Goal: Information Seeking & Learning: Learn about a topic

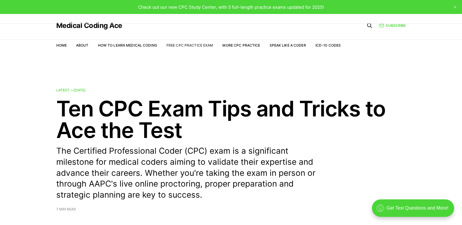
click at [189, 45] on link "Free CPC Practice Exam" at bounding box center [189, 45] width 47 height 4
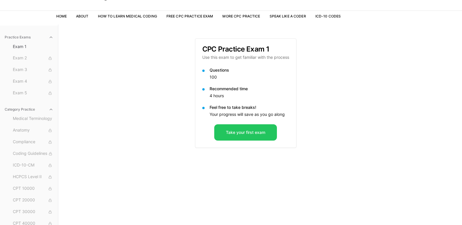
scroll to position [54, 0]
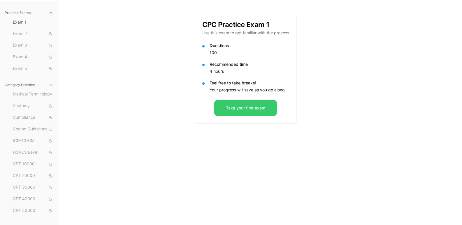
click at [229, 105] on button "Take your first exam" at bounding box center [245, 108] width 63 height 16
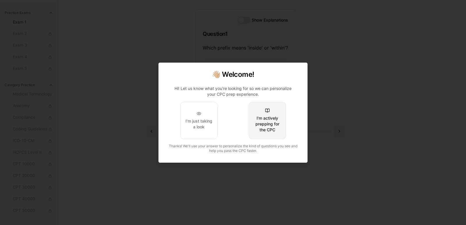
click at [265, 124] on div "I'm actively prepping for the CPC" at bounding box center [267, 123] width 27 height 17
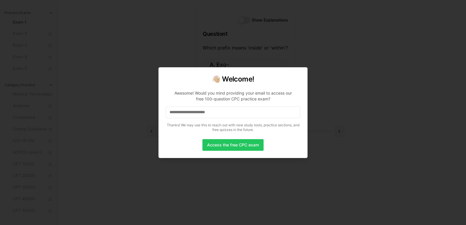
click at [232, 111] on input at bounding box center [233, 113] width 135 height 12
click at [232, 111] on input "*" at bounding box center [233, 113] width 135 height 12
click at [232, 111] on input "**" at bounding box center [233, 113] width 135 height 12
click at [232, 111] on input "***" at bounding box center [233, 113] width 135 height 12
click at [232, 111] on input "****" at bounding box center [233, 113] width 135 height 12
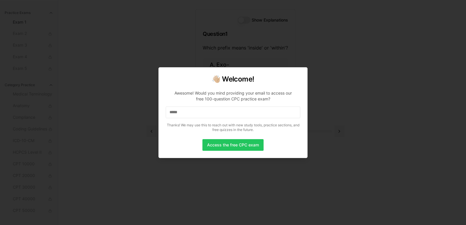
click at [232, 111] on input "*****" at bounding box center [233, 113] width 135 height 12
click at [220, 111] on input "*******" at bounding box center [233, 113] width 135 height 12
click at [220, 111] on input "********" at bounding box center [233, 113] width 135 height 12
click at [220, 111] on input "**********" at bounding box center [233, 113] width 135 height 12
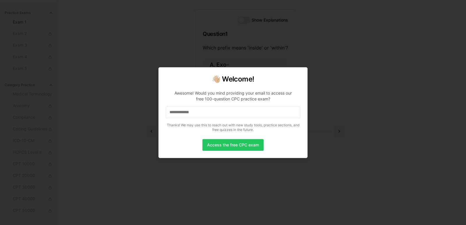
click at [220, 111] on input "**********" at bounding box center [233, 113] width 135 height 12
click at [213, 110] on input "**********" at bounding box center [233, 113] width 135 height 12
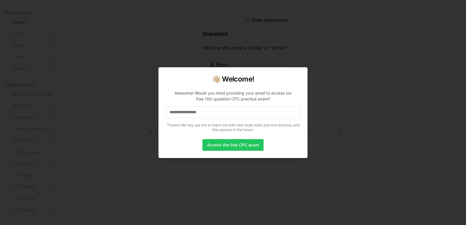
click at [213, 110] on input "**********" at bounding box center [233, 113] width 135 height 12
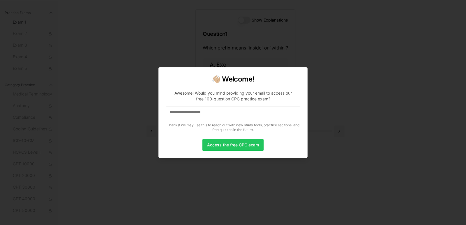
click at [223, 114] on input "**********" at bounding box center [233, 113] width 135 height 12
click at [224, 116] on input "**********" at bounding box center [233, 113] width 135 height 12
click at [223, 114] on input "**********" at bounding box center [233, 113] width 135 height 12
click at [232, 146] on button "Access the free CPC exam" at bounding box center [233, 145] width 61 height 12
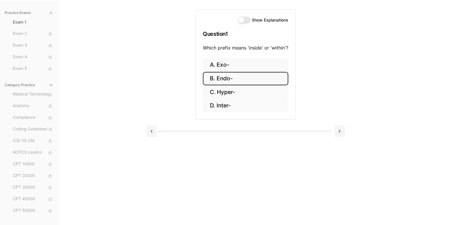
click at [250, 82] on button "B. Endo-" at bounding box center [245, 79] width 85 height 14
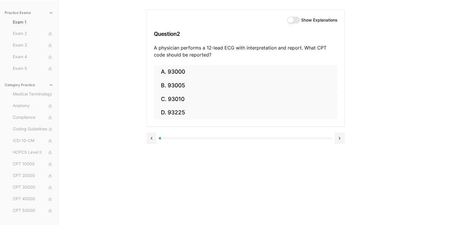
click at [290, 21] on button "Show Explanations" at bounding box center [293, 20] width 13 height 7
click at [153, 139] on button at bounding box center [152, 139] width 10 height 12
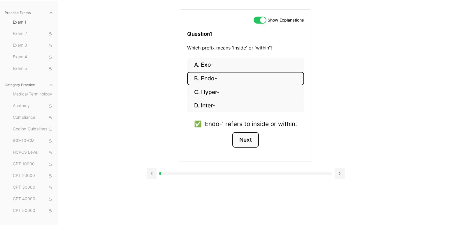
click at [246, 140] on button "Next" at bounding box center [245, 140] width 27 height 16
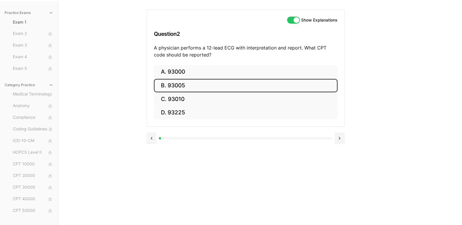
click at [207, 86] on button "B. 93005" at bounding box center [246, 86] width 184 height 14
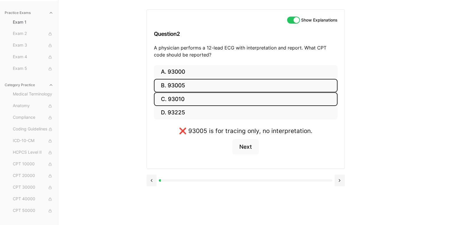
click at [199, 97] on button "C. 93010" at bounding box center [246, 99] width 184 height 14
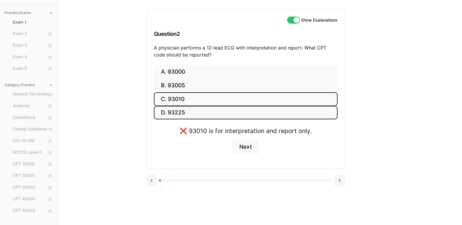
click at [199, 109] on button "D. 93225" at bounding box center [246, 113] width 184 height 14
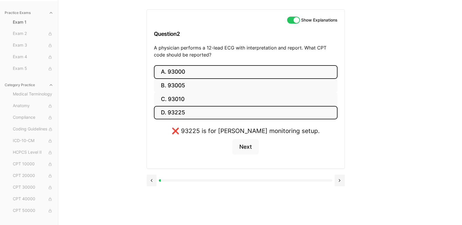
click at [202, 67] on button "A. 93000" at bounding box center [246, 72] width 184 height 14
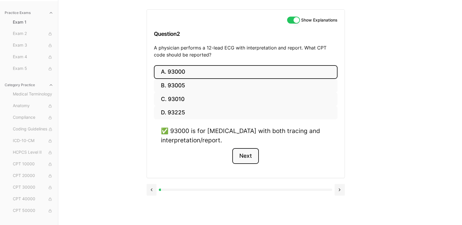
click at [252, 155] on button "Next" at bounding box center [245, 156] width 27 height 16
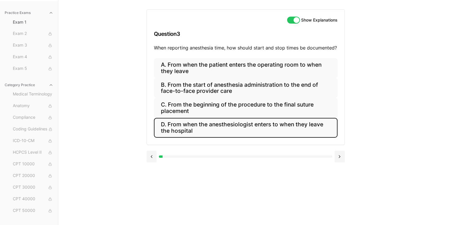
click at [215, 129] on button "D. From when the anesthesiologist enters to when they leave the hospital" at bounding box center [246, 128] width 184 height 20
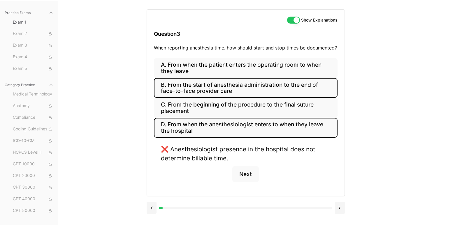
click at [215, 91] on button "B. From the start of anesthesia administration to the end of face-to-face provi…" at bounding box center [246, 88] width 184 height 20
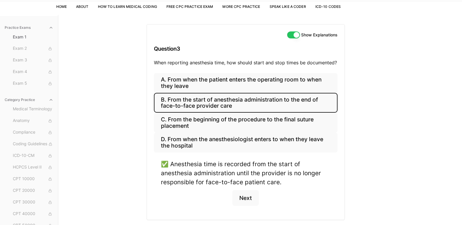
scroll to position [27, 0]
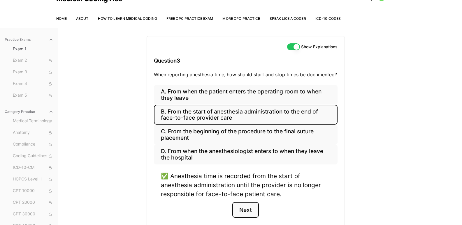
click at [250, 212] on button "Next" at bounding box center [245, 210] width 27 height 16
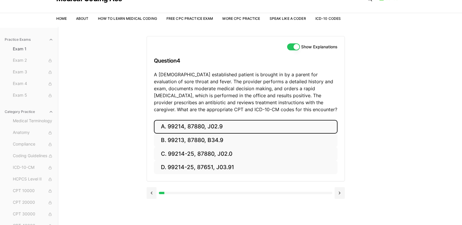
click at [222, 124] on button "A. 99214, 87880, J02.9" at bounding box center [246, 127] width 184 height 14
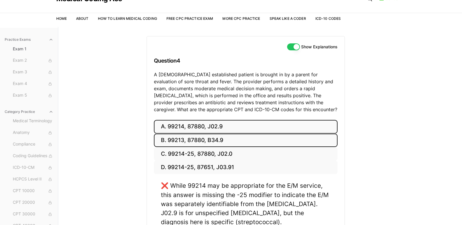
click at [219, 141] on button "B. 99213, 87880, B34.9" at bounding box center [246, 141] width 184 height 14
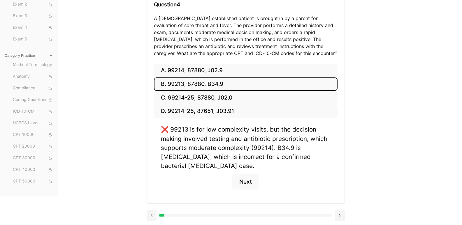
scroll to position [84, 0]
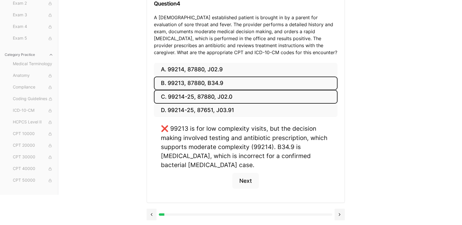
click at [225, 97] on button "C. 99214-25, 87880, J02.0" at bounding box center [246, 97] width 184 height 14
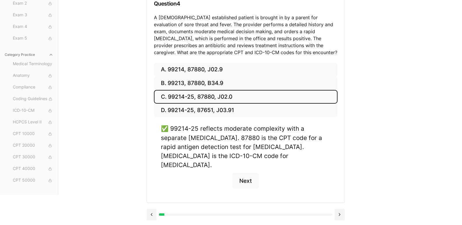
scroll to position [75, 0]
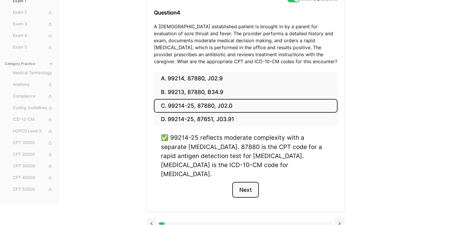
click at [251, 182] on button "Next" at bounding box center [245, 190] width 27 height 16
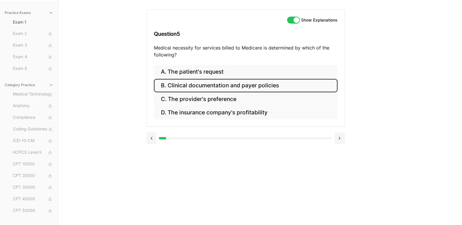
click at [196, 86] on button "B. Clinical documentation and payer policies" at bounding box center [246, 86] width 184 height 14
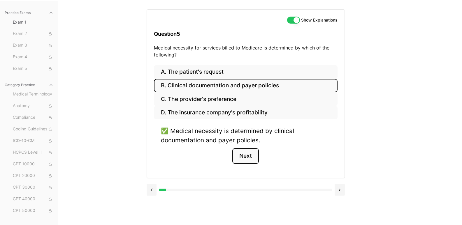
click at [251, 154] on button "Next" at bounding box center [245, 156] width 27 height 16
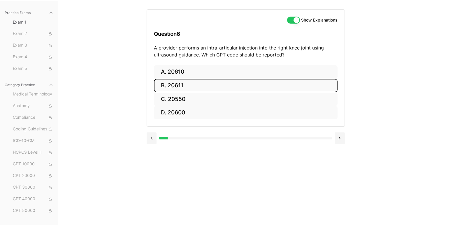
click at [176, 86] on button "B. 20611" at bounding box center [246, 86] width 184 height 14
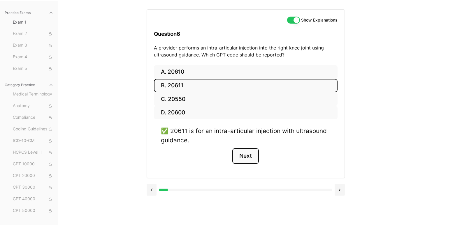
click at [244, 155] on button "Next" at bounding box center [245, 156] width 27 height 16
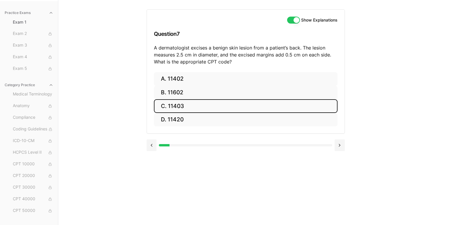
click at [188, 104] on button "C. 11403" at bounding box center [246, 106] width 184 height 14
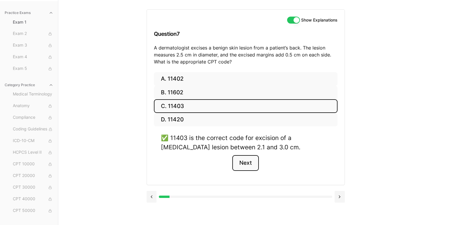
click at [249, 160] on button "Next" at bounding box center [245, 163] width 27 height 16
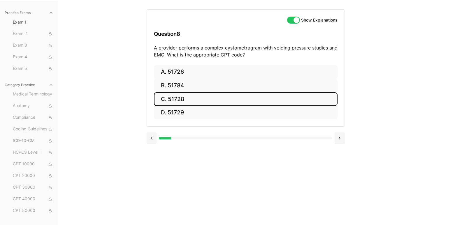
click at [191, 100] on button "C. 51728" at bounding box center [246, 99] width 184 height 14
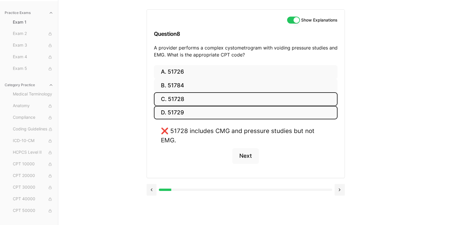
click at [193, 115] on button "D. 51729" at bounding box center [246, 113] width 184 height 14
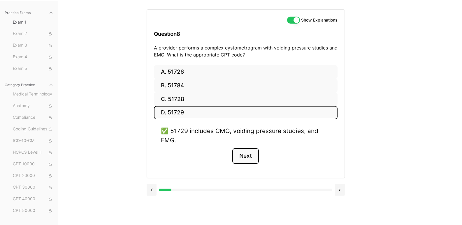
click at [244, 155] on button "Next" at bounding box center [245, 156] width 27 height 16
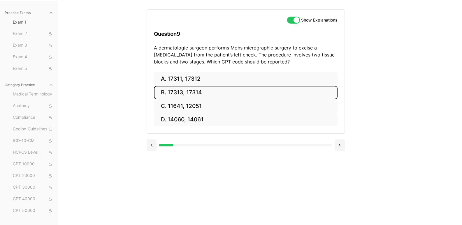
click at [191, 92] on button "B. 17313, 17314" at bounding box center [246, 93] width 184 height 14
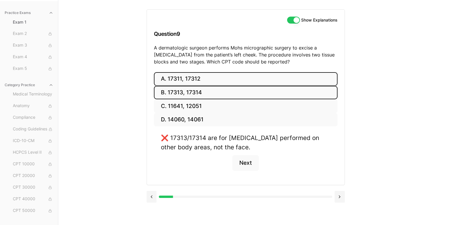
click at [199, 79] on button "A. 17311, 17312" at bounding box center [246, 79] width 184 height 14
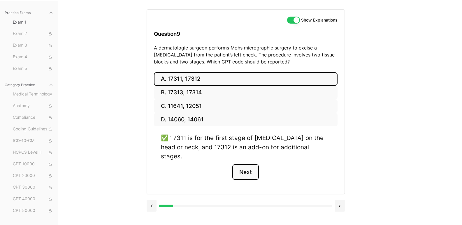
click at [248, 164] on button "Next" at bounding box center [245, 172] width 27 height 16
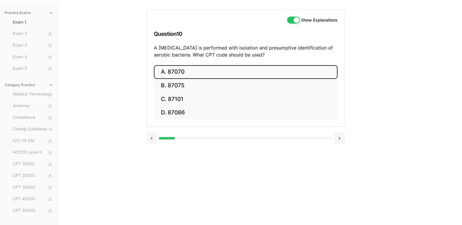
click at [205, 68] on button "A. 87070" at bounding box center [246, 72] width 184 height 14
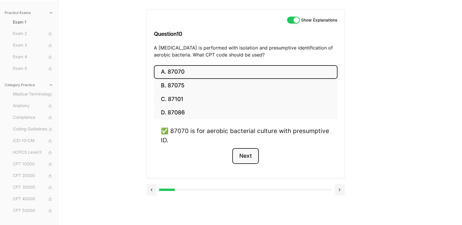
click at [250, 155] on button "Next" at bounding box center [245, 156] width 27 height 16
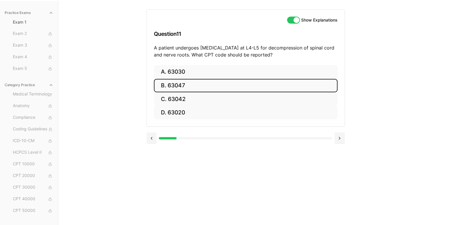
click at [241, 80] on button "B. 63047" at bounding box center [246, 86] width 184 height 14
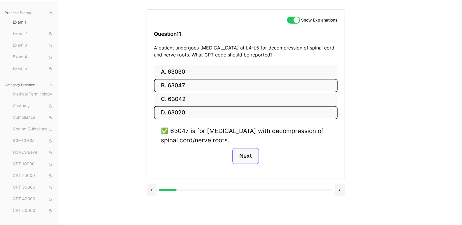
drag, startPoint x: 235, startPoint y: 117, endPoint x: 235, endPoint y: 153, distance: 35.9
click at [235, 151] on div "A. 63030 B. 63047 C. 63042 D. 63020 ✅ 63047 is for [MEDICAL_DATA] with decompre…" at bounding box center [246, 121] width 198 height 113
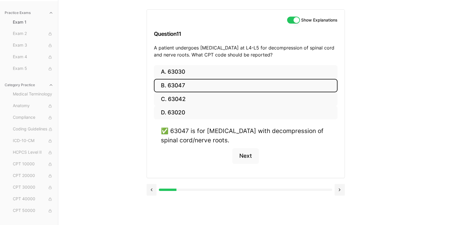
click at [130, 68] on div "Practice Exams Exam 1 Exam 2 Exam 3 Exam 4 Exam 5 Category Practice Medical Ter…" at bounding box center [231, 112] width 462 height 225
click at [247, 154] on button "Next" at bounding box center [245, 156] width 27 height 16
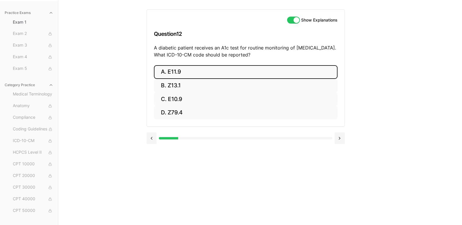
click at [214, 73] on button "A. E11.9" at bounding box center [246, 72] width 184 height 14
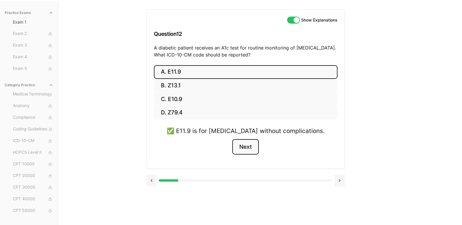
click at [244, 148] on button "Next" at bounding box center [245, 147] width 27 height 16
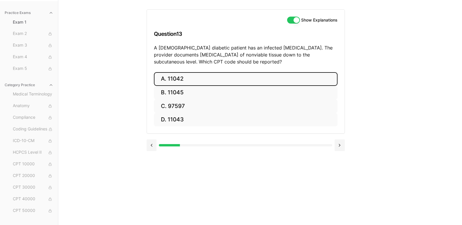
click at [228, 76] on button "A. 11042" at bounding box center [246, 79] width 184 height 14
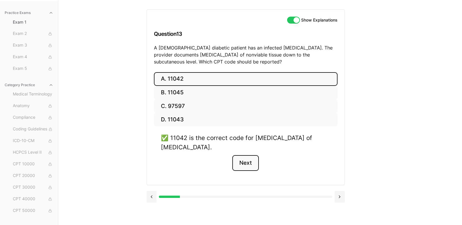
click at [249, 164] on button "Next" at bounding box center [245, 163] width 27 height 16
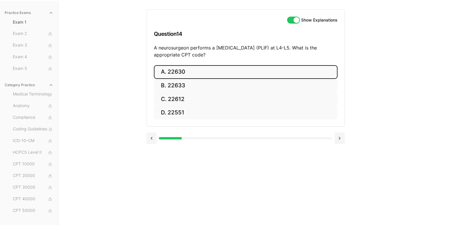
click at [258, 66] on button "A. 22630" at bounding box center [246, 72] width 184 height 14
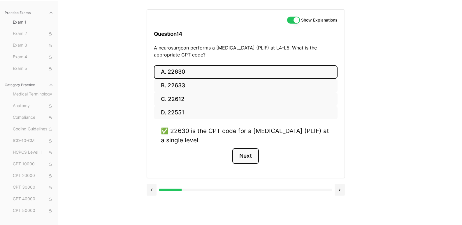
click at [245, 158] on button "Next" at bounding box center [245, 156] width 27 height 16
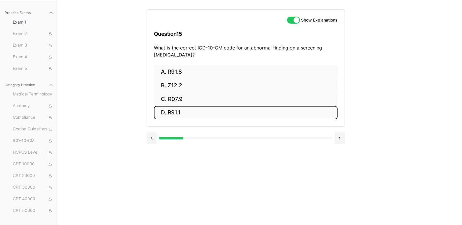
click at [204, 112] on button "D. R91.1" at bounding box center [246, 113] width 184 height 14
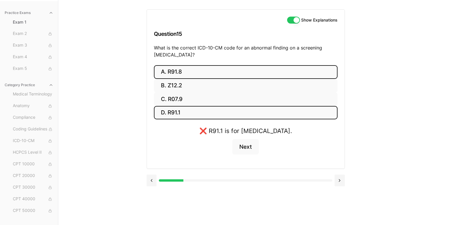
click at [216, 69] on button "A. R91.8" at bounding box center [246, 72] width 184 height 14
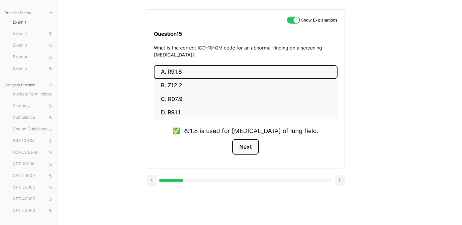
click at [246, 155] on button "Next" at bounding box center [245, 147] width 27 height 16
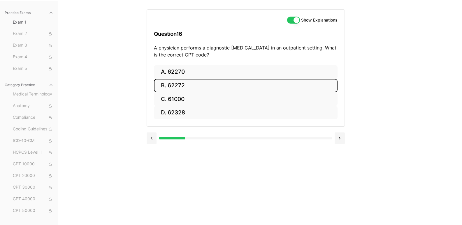
click at [230, 87] on button "B. 62272" at bounding box center [246, 86] width 184 height 14
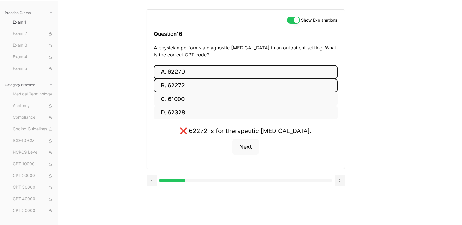
click at [210, 73] on button "A. 62270" at bounding box center [246, 72] width 184 height 14
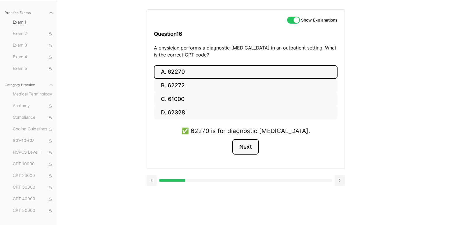
click at [241, 147] on button "Next" at bounding box center [245, 147] width 27 height 16
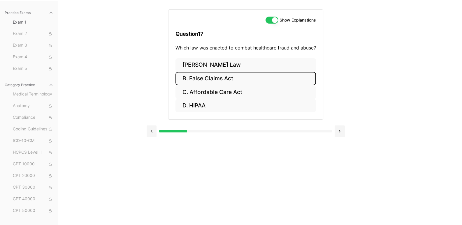
click at [209, 80] on button "B. False Claims Act" at bounding box center [246, 79] width 141 height 14
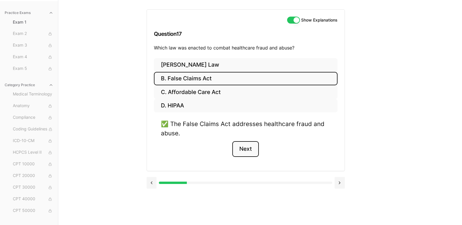
click at [252, 148] on button "Next" at bounding box center [245, 149] width 27 height 16
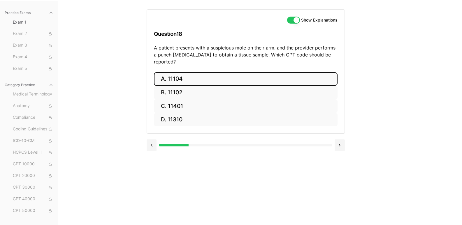
click at [229, 74] on button "A. 11104" at bounding box center [246, 79] width 184 height 14
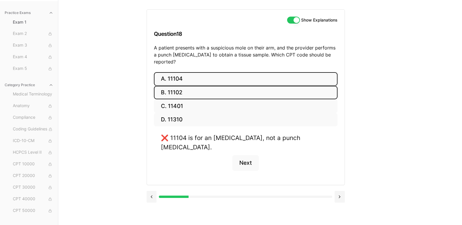
click at [226, 86] on button "B. 11102" at bounding box center [246, 93] width 184 height 14
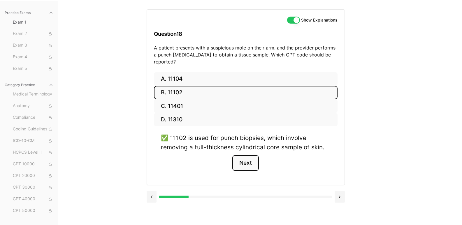
click at [247, 159] on button "Next" at bounding box center [245, 163] width 27 height 16
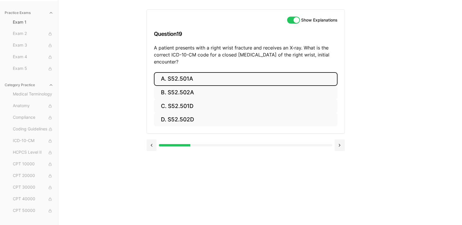
click at [214, 79] on button "A. S52.501A" at bounding box center [246, 79] width 184 height 14
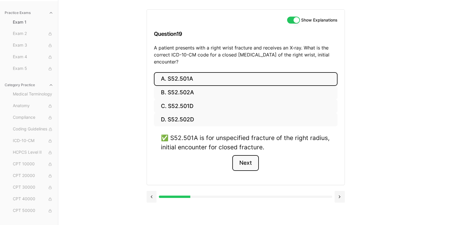
click at [251, 160] on button "Next" at bounding box center [245, 163] width 27 height 16
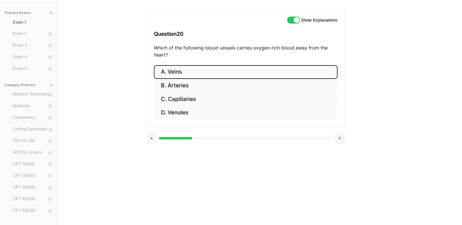
click at [190, 71] on button "A. Veins" at bounding box center [246, 72] width 184 height 14
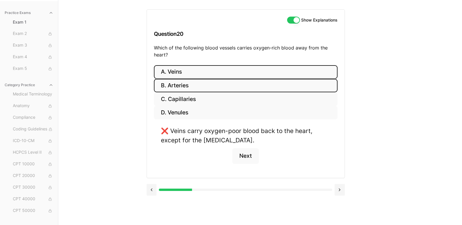
click at [192, 88] on button "B. Arteries" at bounding box center [246, 86] width 184 height 14
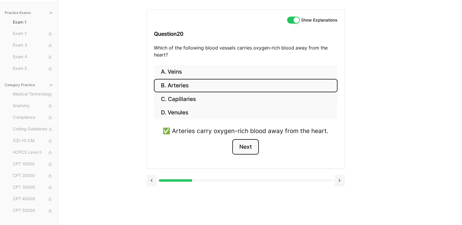
click at [249, 146] on button "Next" at bounding box center [245, 147] width 27 height 16
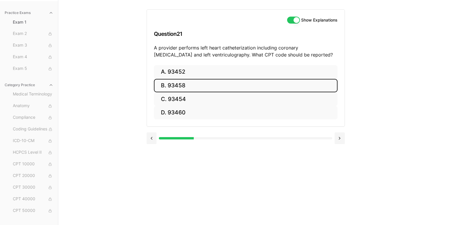
click at [208, 83] on button "B. 93458" at bounding box center [246, 86] width 184 height 14
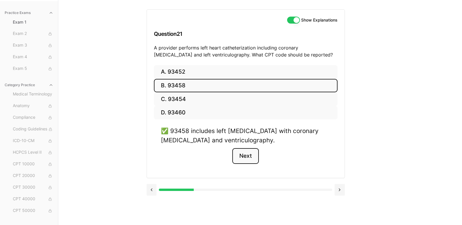
click at [248, 155] on button "Next" at bounding box center [245, 156] width 27 height 16
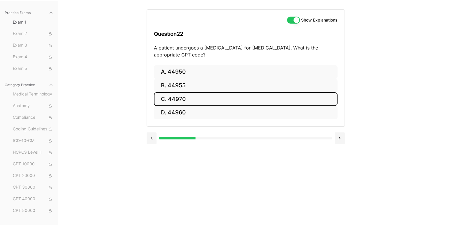
click at [211, 100] on button "C. 44970" at bounding box center [246, 99] width 184 height 14
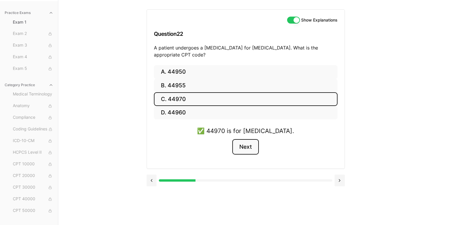
click at [235, 147] on button "Next" at bounding box center [245, 147] width 27 height 16
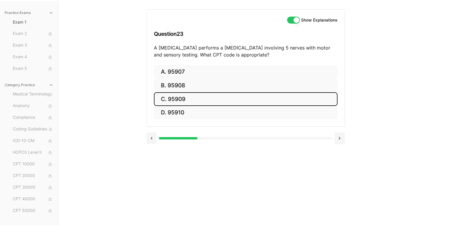
click at [185, 101] on button "C. 95909" at bounding box center [246, 99] width 184 height 14
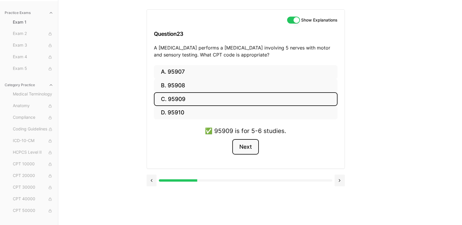
click at [245, 146] on button "Next" at bounding box center [245, 147] width 27 height 16
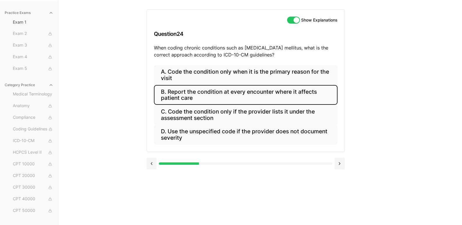
click at [251, 99] on button "B. Report the condition at every encounter where it affects patient care" at bounding box center [246, 95] width 184 height 20
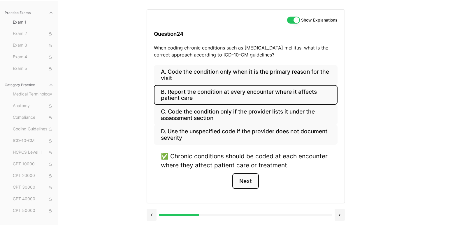
click at [253, 181] on button "Next" at bounding box center [245, 181] width 27 height 16
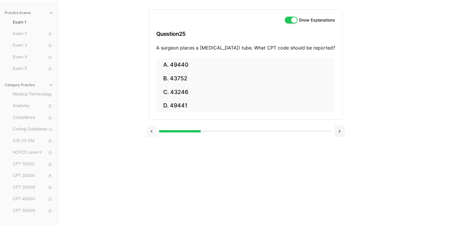
click at [152, 137] on button at bounding box center [152, 132] width 10 height 12
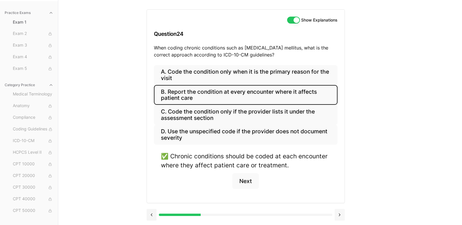
click at [342, 218] on button at bounding box center [340, 215] width 10 height 12
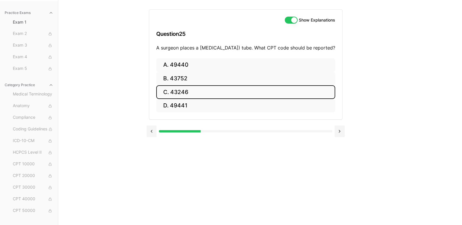
click at [180, 94] on button "C. 43246" at bounding box center [245, 92] width 179 height 14
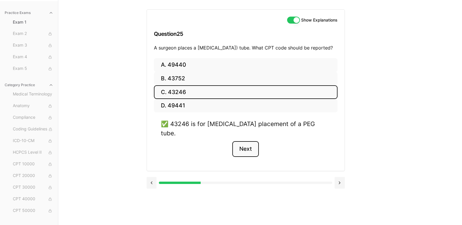
click at [243, 147] on button "Next" at bounding box center [245, 149] width 27 height 16
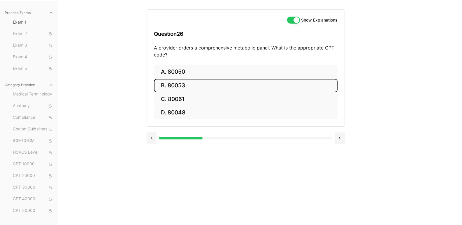
click at [190, 88] on button "B. 80053" at bounding box center [246, 86] width 184 height 14
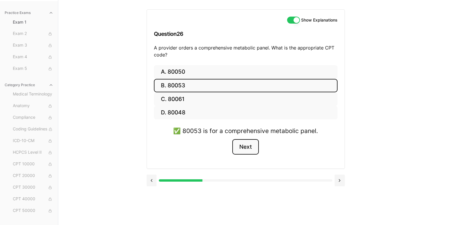
click at [246, 145] on button "Next" at bounding box center [245, 147] width 27 height 16
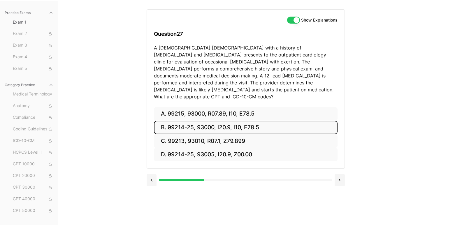
click at [210, 124] on button "B. 99214-25, 93000, I20.9, I10, E78.5" at bounding box center [246, 128] width 184 height 14
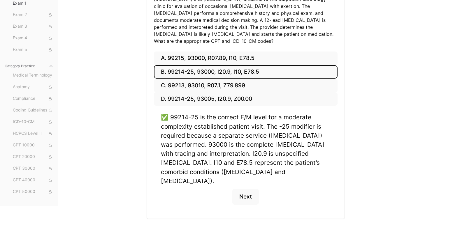
scroll to position [80, 0]
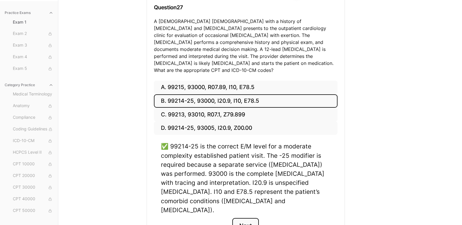
click at [241, 218] on button "Next" at bounding box center [245, 226] width 27 height 16
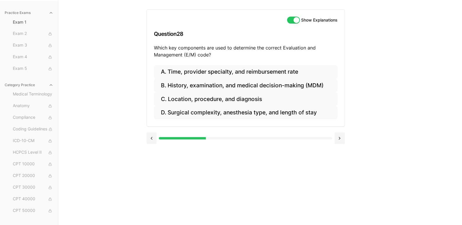
scroll to position [54, 0]
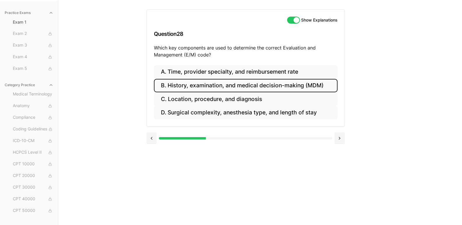
click at [199, 83] on button "B. History, examination, and medical decision-making (MDM)" at bounding box center [246, 86] width 184 height 14
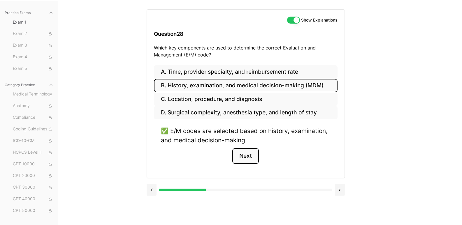
click at [243, 156] on button "Next" at bounding box center [245, 156] width 27 height 16
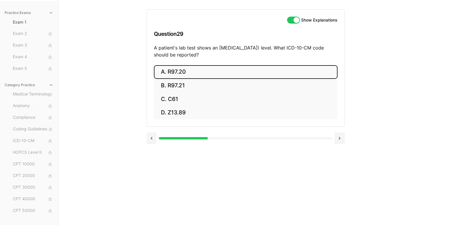
click at [176, 70] on button "A. R97.20" at bounding box center [246, 72] width 184 height 14
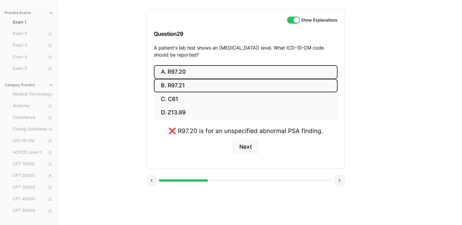
click at [230, 84] on button "B. R97.21" at bounding box center [246, 86] width 184 height 14
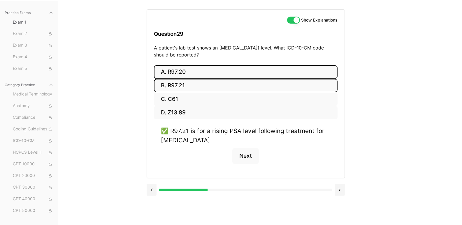
click at [227, 72] on button "A. R97.20" at bounding box center [246, 72] width 184 height 14
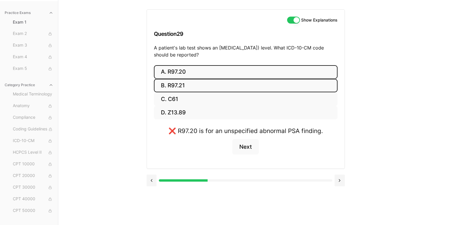
click at [226, 85] on button "B. R97.21" at bounding box center [246, 86] width 184 height 14
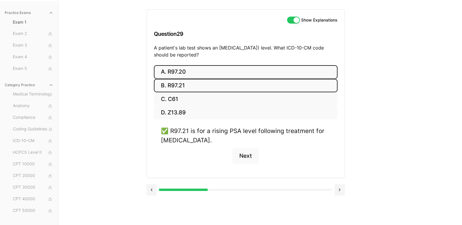
click at [210, 67] on button "A. R97.20" at bounding box center [246, 72] width 184 height 14
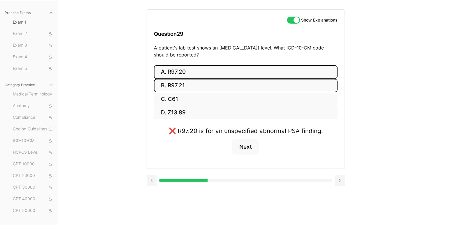
click at [240, 82] on button "B. R97.21" at bounding box center [246, 86] width 184 height 14
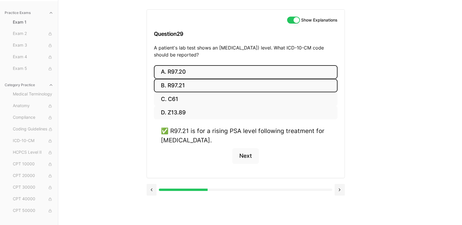
click at [218, 68] on button "A. R97.20" at bounding box center [246, 72] width 184 height 14
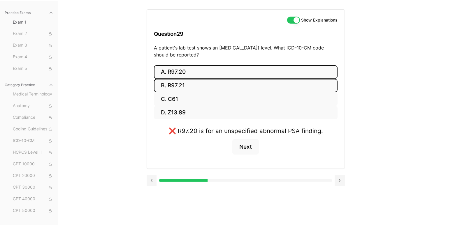
click at [191, 85] on button "B. R97.21" at bounding box center [246, 86] width 184 height 14
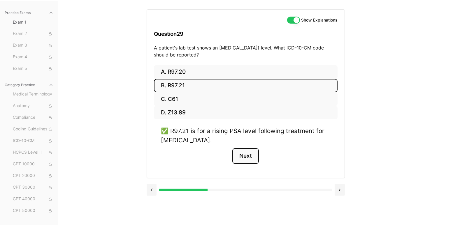
click at [242, 156] on button "Next" at bounding box center [245, 156] width 27 height 16
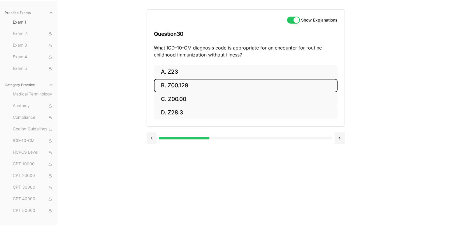
click at [200, 87] on button "B. Z00.129" at bounding box center [246, 86] width 184 height 14
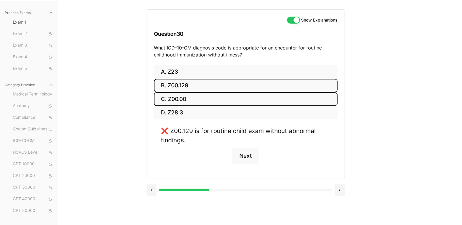
click at [203, 98] on button "C. Z00.00" at bounding box center [246, 99] width 184 height 14
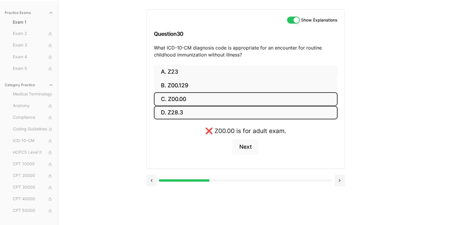
click at [203, 113] on button "D. Z28.3" at bounding box center [246, 113] width 184 height 14
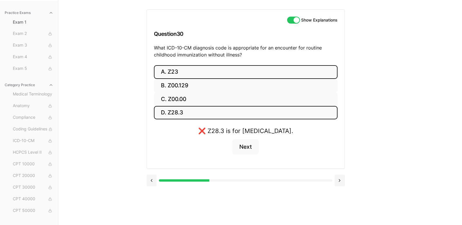
click at [201, 72] on button "A. Z23" at bounding box center [246, 72] width 184 height 14
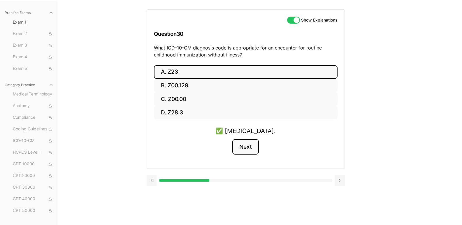
click at [247, 149] on button "Next" at bounding box center [245, 147] width 27 height 16
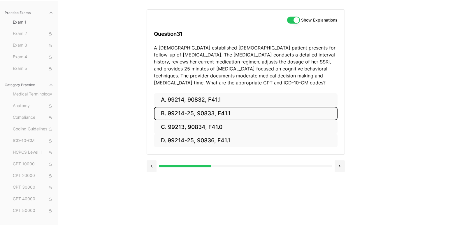
click at [232, 113] on button "B. 99214-25, 90833, F41.1" at bounding box center [246, 114] width 184 height 14
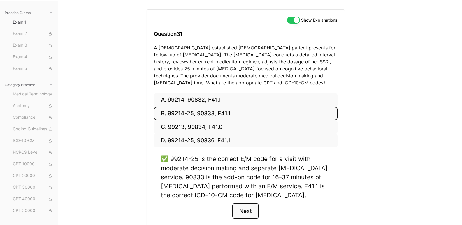
click at [249, 211] on button "Next" at bounding box center [245, 212] width 27 height 16
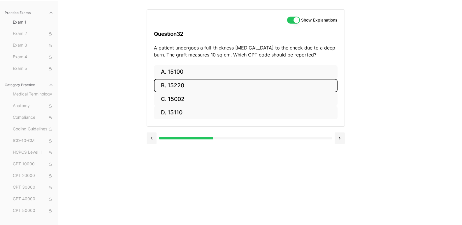
click at [196, 82] on button "B. 15220" at bounding box center [246, 86] width 184 height 14
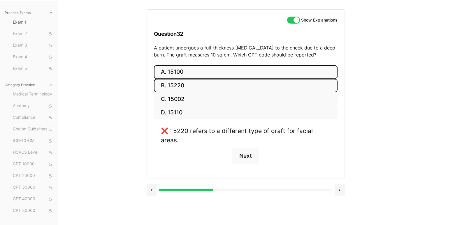
click at [178, 70] on button "A. 15100" at bounding box center [246, 72] width 184 height 14
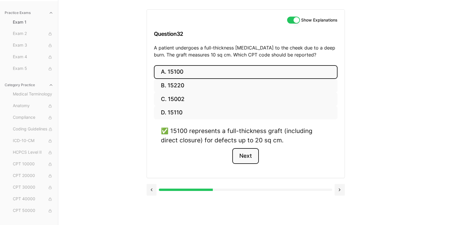
click at [245, 156] on button "Next" at bounding box center [245, 156] width 27 height 16
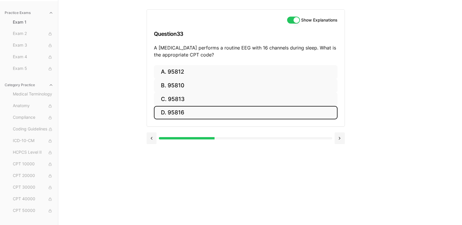
click at [213, 114] on button "D. 95816" at bounding box center [246, 113] width 184 height 14
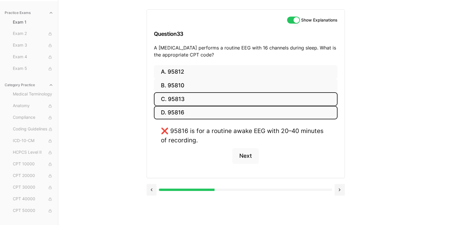
click at [199, 96] on button "C. 95813" at bounding box center [246, 99] width 184 height 14
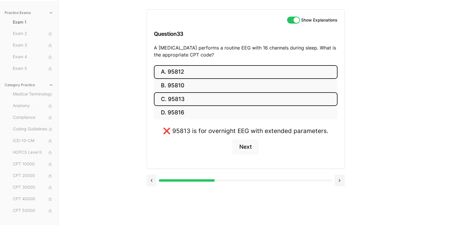
click at [198, 75] on button "A. 95812" at bounding box center [246, 72] width 184 height 14
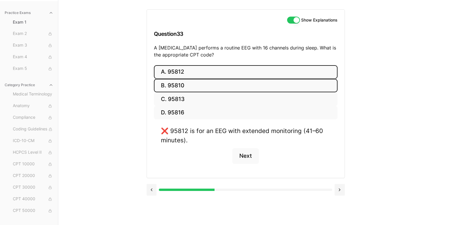
click at [199, 83] on button "B. 95810" at bounding box center [246, 86] width 184 height 14
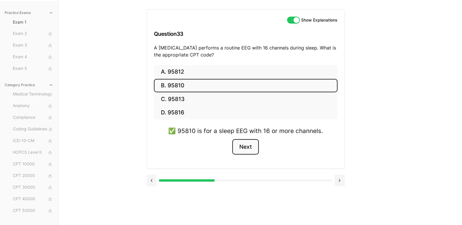
click at [248, 148] on button "Next" at bounding box center [245, 147] width 27 height 16
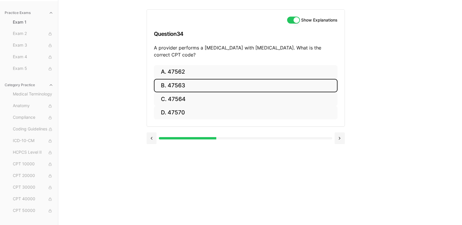
click at [199, 87] on button "B. 47563" at bounding box center [246, 86] width 184 height 14
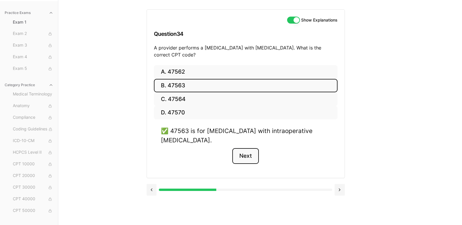
click at [244, 155] on button "Next" at bounding box center [245, 156] width 27 height 16
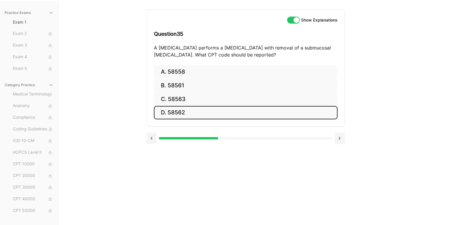
click at [211, 110] on button "D. 58562" at bounding box center [246, 113] width 184 height 14
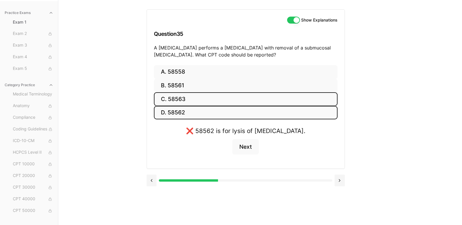
click at [222, 103] on button "C. 58563" at bounding box center [246, 99] width 184 height 14
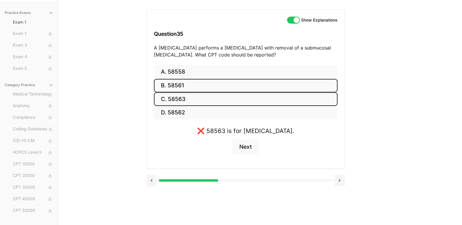
click at [235, 91] on button "B. 58561" at bounding box center [246, 86] width 184 height 14
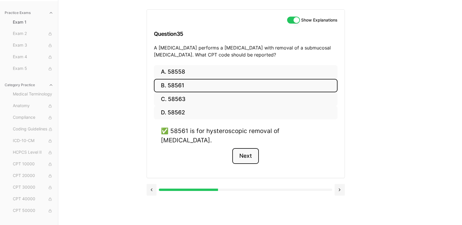
click at [249, 148] on button "Next" at bounding box center [245, 156] width 27 height 16
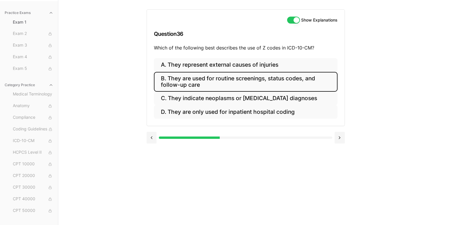
click at [252, 84] on button "B. They are used for routine screenings, status codes, and follow-up care" at bounding box center [246, 82] width 184 height 20
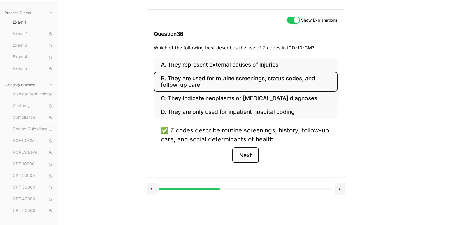
click at [248, 156] on button "Next" at bounding box center [245, 156] width 27 height 16
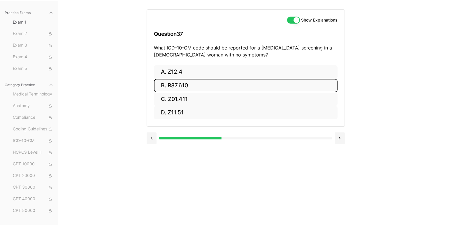
click at [215, 85] on button "B. R87.610" at bounding box center [246, 86] width 184 height 14
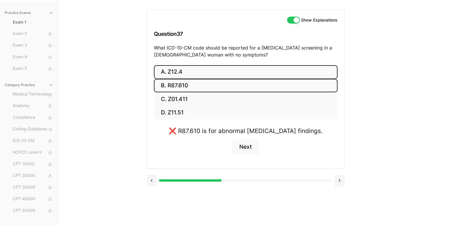
click at [213, 71] on button "A. Z12.4" at bounding box center [246, 72] width 184 height 14
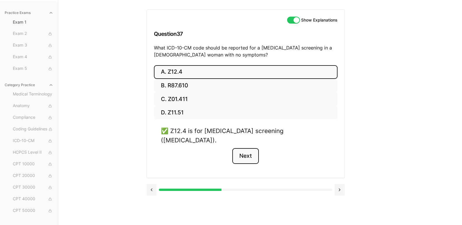
click at [248, 148] on button "Next" at bounding box center [245, 156] width 27 height 16
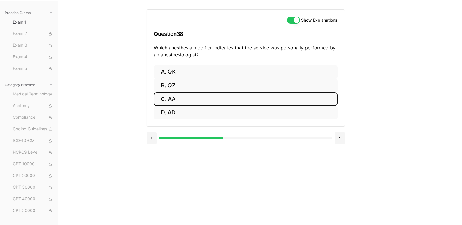
click at [180, 99] on button "C. AA" at bounding box center [246, 99] width 184 height 14
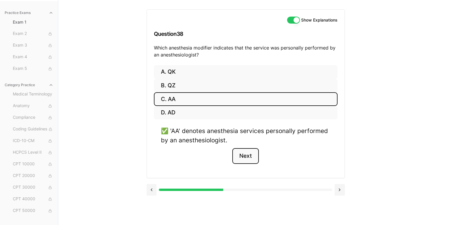
click at [245, 154] on button "Next" at bounding box center [245, 156] width 27 height 16
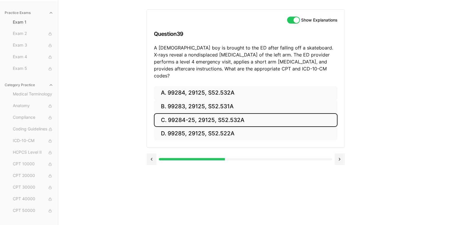
click at [193, 113] on button "C. 99284-25, 29125, S52.532A" at bounding box center [246, 120] width 184 height 14
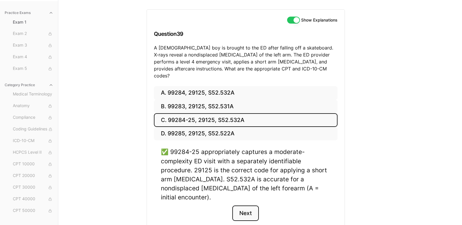
click at [247, 206] on button "Next" at bounding box center [245, 214] width 27 height 16
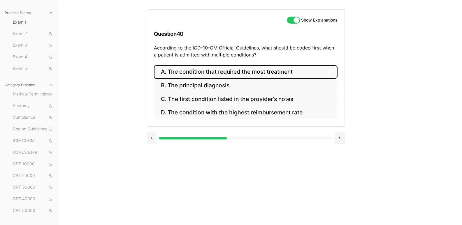
click at [253, 70] on button "A. The condition that required the most treatment" at bounding box center [246, 72] width 184 height 14
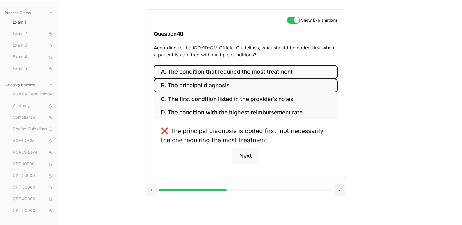
click at [252, 85] on button "B. The principal diagnosis" at bounding box center [246, 86] width 184 height 14
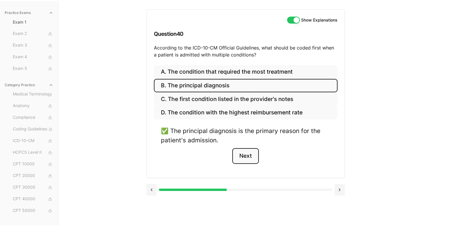
click at [245, 159] on button "Next" at bounding box center [245, 156] width 27 height 16
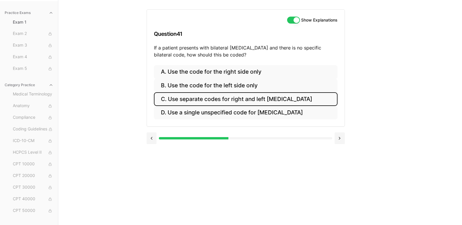
click at [235, 98] on button "C. Use separate codes for right and left [MEDICAL_DATA]" at bounding box center [246, 99] width 184 height 14
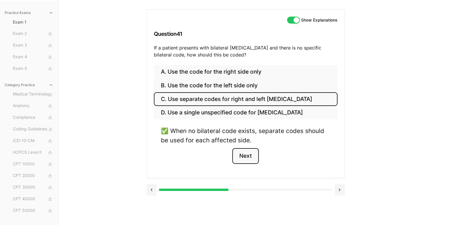
click at [249, 155] on button "Next" at bounding box center [245, 156] width 27 height 16
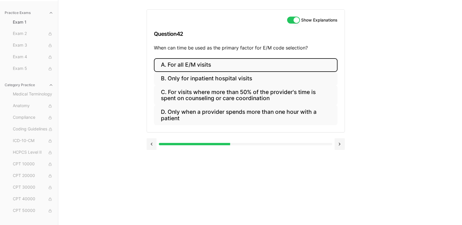
click at [248, 66] on button "A. For all E/M visits" at bounding box center [246, 65] width 184 height 14
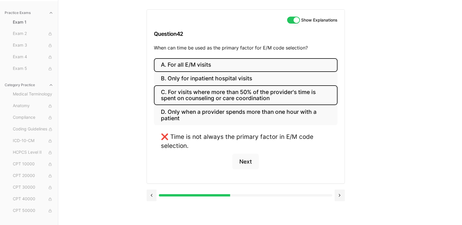
click at [256, 98] on button "C. For visits where more than 50% of the provider's time is spent on counseling…" at bounding box center [246, 95] width 184 height 20
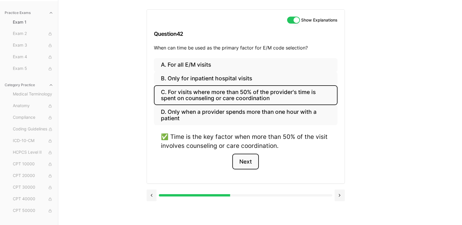
click at [255, 160] on button "Next" at bounding box center [245, 162] width 27 height 16
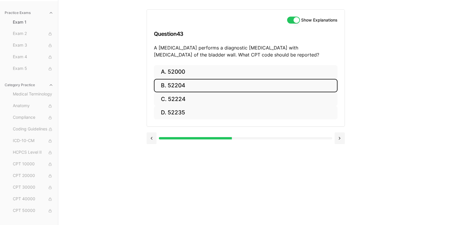
click at [183, 85] on button "B. 52204" at bounding box center [246, 86] width 184 height 14
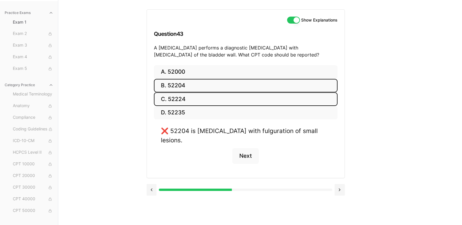
click at [219, 98] on button "C. 52224" at bounding box center [246, 99] width 184 height 14
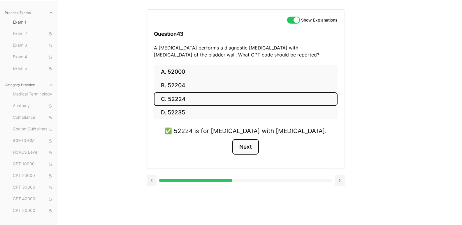
click at [245, 144] on button "Next" at bounding box center [245, 147] width 27 height 16
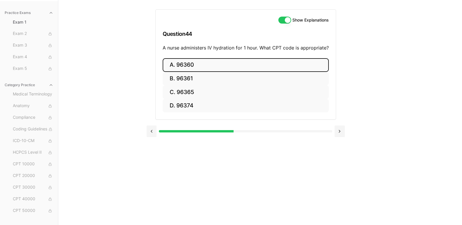
click at [225, 66] on button "A. 96360" at bounding box center [246, 65] width 166 height 14
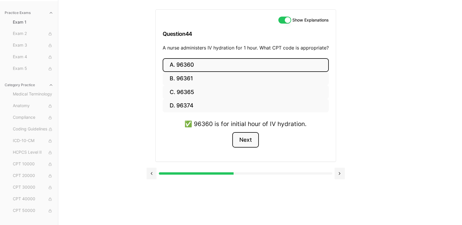
click at [244, 138] on button "Next" at bounding box center [245, 140] width 27 height 16
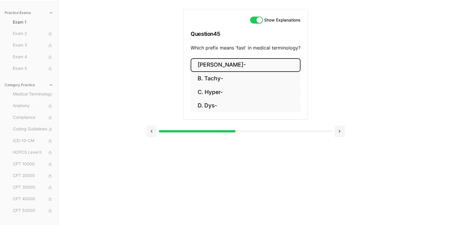
click at [233, 64] on button "[PERSON_NAME]-" at bounding box center [246, 65] width 110 height 14
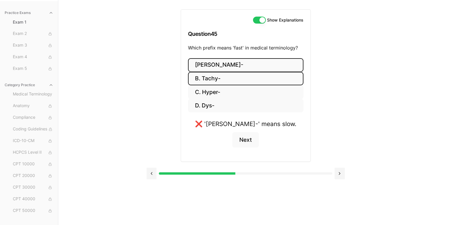
click at [234, 78] on button "B. Tachy-" at bounding box center [245, 79] width 115 height 14
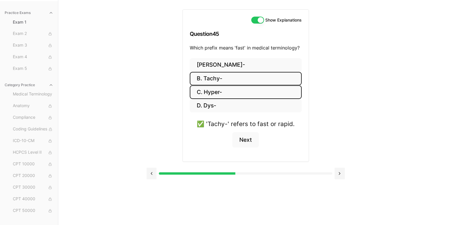
click at [230, 90] on button "C. Hyper-" at bounding box center [246, 92] width 112 height 14
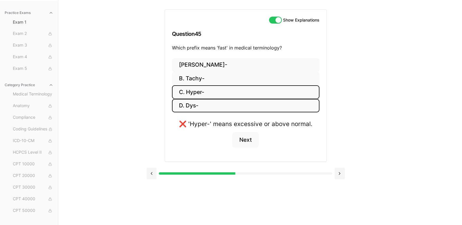
click at [231, 107] on button "D. Dys-" at bounding box center [246, 106] width 148 height 14
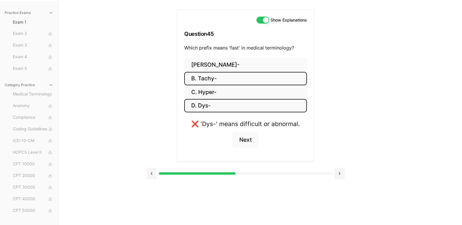
click at [230, 74] on button "B. Tachy-" at bounding box center [245, 79] width 123 height 14
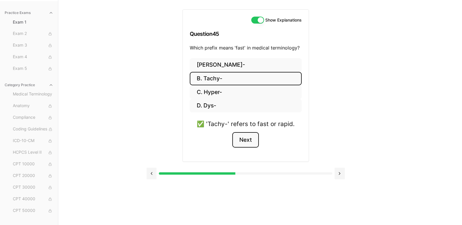
click at [249, 144] on button "Next" at bounding box center [245, 140] width 27 height 16
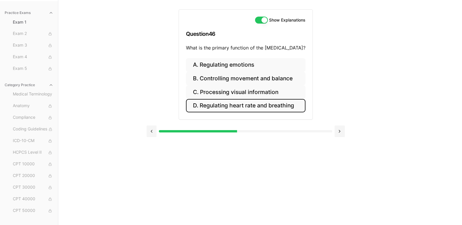
click at [258, 109] on button "D. Regulating heart rate and breathing" at bounding box center [246, 106] width 120 height 14
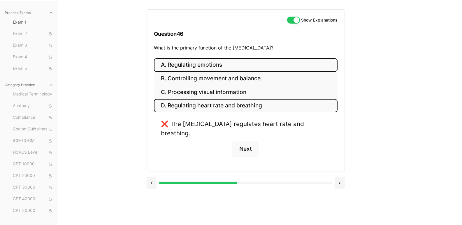
click at [247, 65] on button "A. Regulating emotions" at bounding box center [246, 65] width 184 height 14
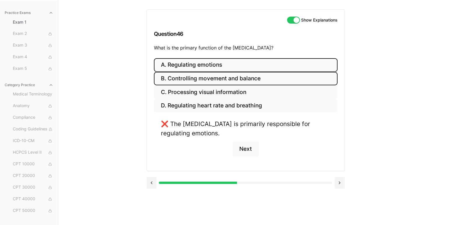
click at [247, 82] on button "B. Controlling movement and balance" at bounding box center [246, 79] width 184 height 14
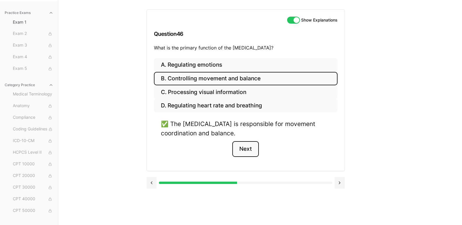
click at [245, 149] on button "Next" at bounding box center [245, 149] width 27 height 16
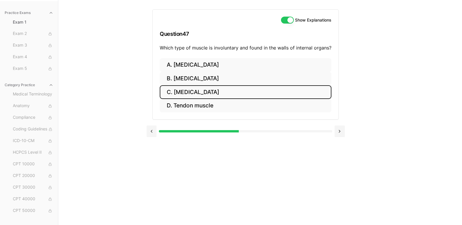
click at [240, 88] on button "C. [MEDICAL_DATA]" at bounding box center [246, 92] width 172 height 14
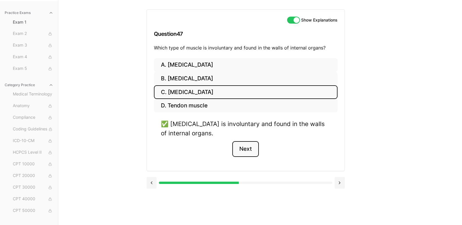
click at [250, 148] on button "Next" at bounding box center [245, 149] width 27 height 16
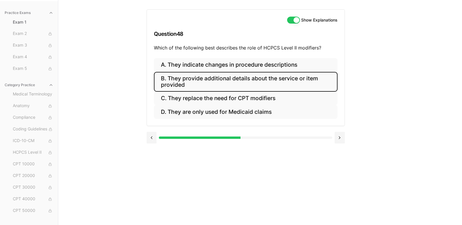
click at [244, 80] on button "B. They provide additional details about the service or item provided" at bounding box center [246, 82] width 184 height 20
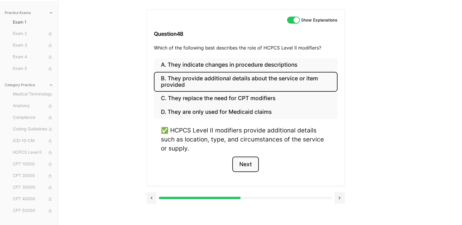
click at [250, 163] on button "Next" at bounding box center [245, 165] width 27 height 16
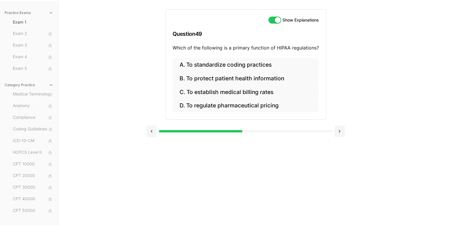
click at [150, 132] on button at bounding box center [152, 132] width 10 height 12
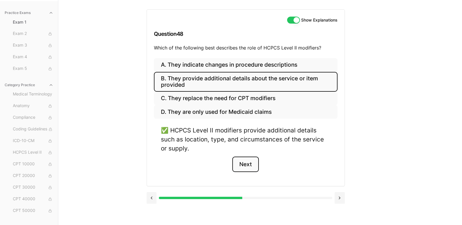
click at [250, 164] on button "Next" at bounding box center [245, 165] width 27 height 16
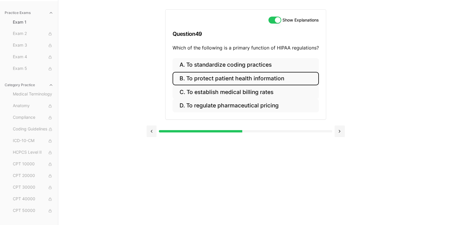
click at [250, 80] on button "B. To protect patient health information" at bounding box center [246, 79] width 146 height 14
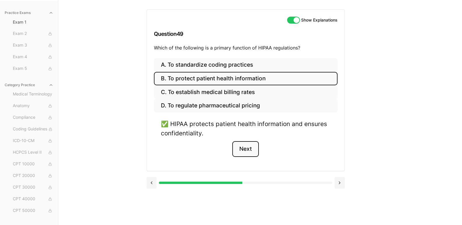
click at [250, 149] on button "Next" at bounding box center [245, 149] width 27 height 16
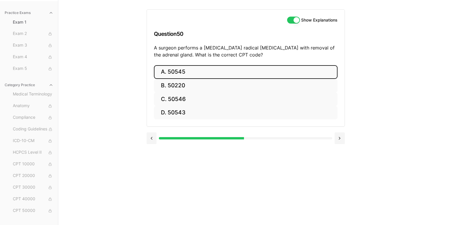
click at [182, 73] on button "A. 50545" at bounding box center [246, 72] width 184 height 14
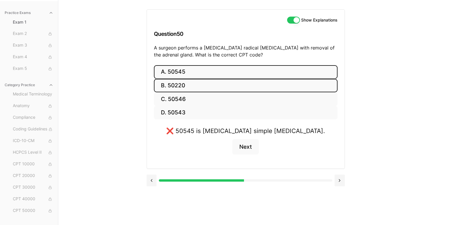
click at [213, 85] on button "B. 50220" at bounding box center [246, 86] width 184 height 14
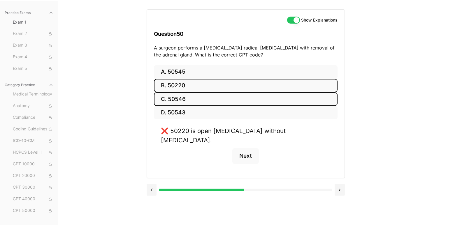
click at [213, 101] on button "C. 50546" at bounding box center [246, 99] width 184 height 14
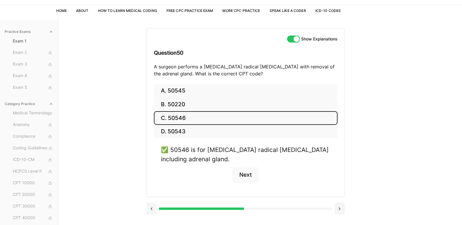
scroll to position [24, 0]
